Goal: Transaction & Acquisition: Obtain resource

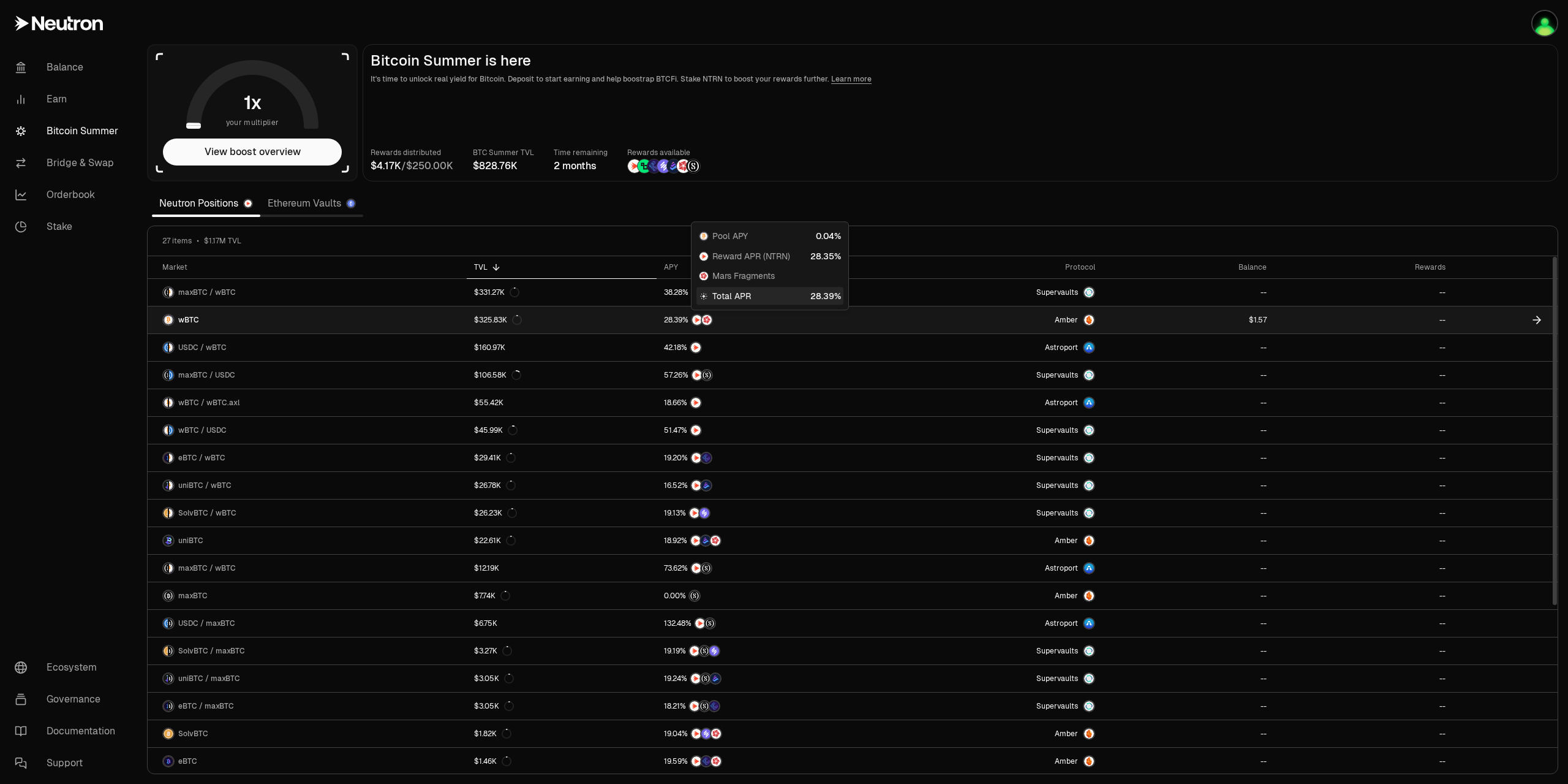
click at [859, 324] on div at bounding box center [768, 319] width 207 height 12
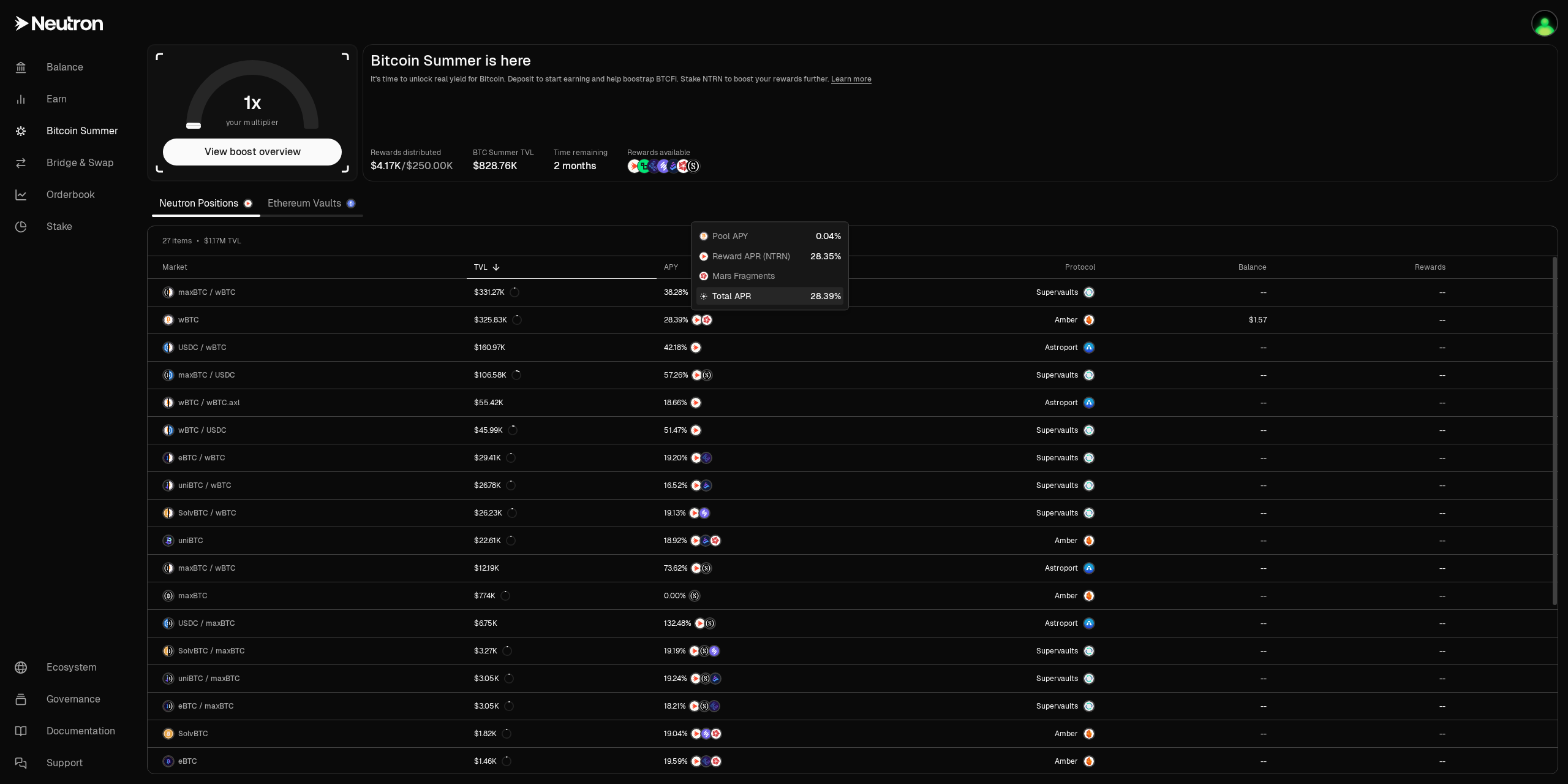
click at [51, 353] on nav "Balance Earn Bitcoin Summer Bridge & Swap Orderbook Stake Ecosystem Governance …" at bounding box center [69, 415] width 138 height 737
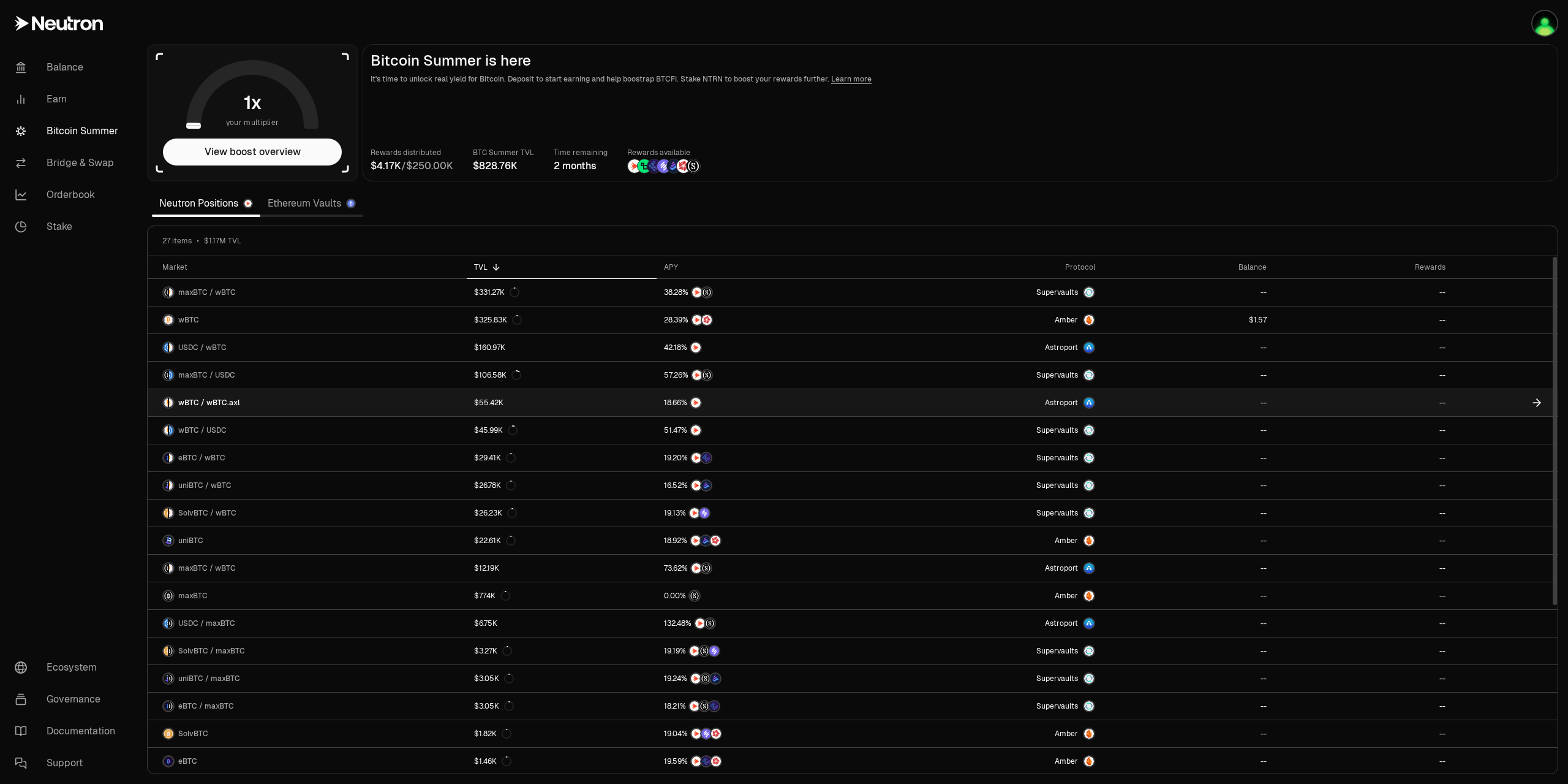
click at [1540, 399] on icon at bounding box center [1536, 402] width 12 height 12
